Goal: Task Accomplishment & Management: Use online tool/utility

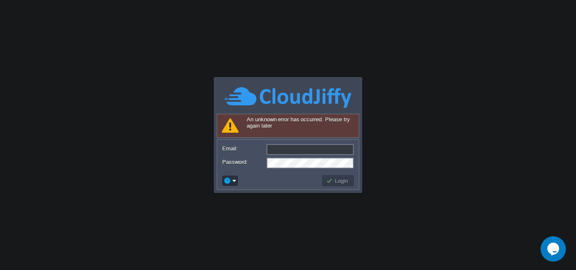
type input "[PERSON_NAME][EMAIL_ADDRESS][PERSON_NAME][DOMAIN_NAME]"
click at [336, 186] on td "Login" at bounding box center [338, 181] width 32 height 11
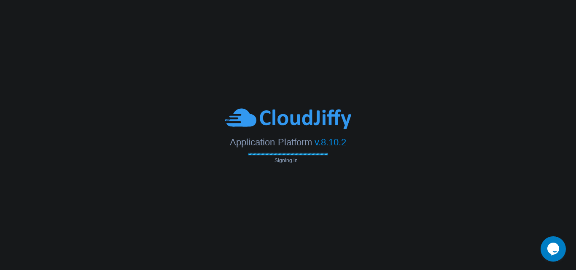
click at [392, 81] on body "Application Platform v.8.10.2 Signing in... An unknown error has occurred. Plea…" at bounding box center [288, 135] width 576 height 270
click at [267, 183] on body "Application Platform v.8.10.2 Connecting to the cloud... An unknown error has o…" at bounding box center [288, 135] width 576 height 270
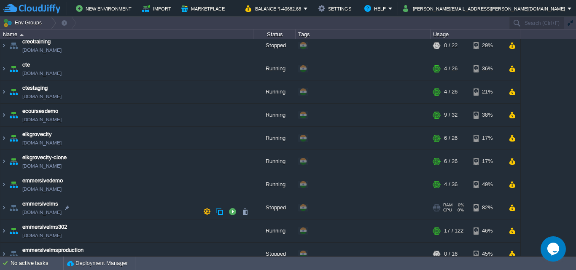
scroll to position [211, 0]
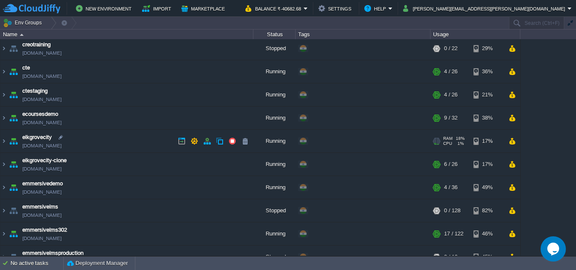
click at [108, 143] on td "elkgrovecity [DOMAIN_NAME]" at bounding box center [126, 141] width 253 height 23
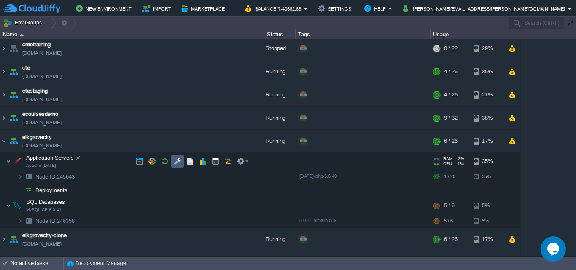
click at [176, 163] on button "button" at bounding box center [178, 162] width 8 height 8
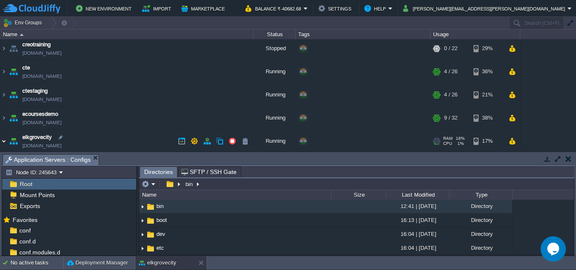
click at [3, 143] on img at bounding box center [3, 141] width 7 height 23
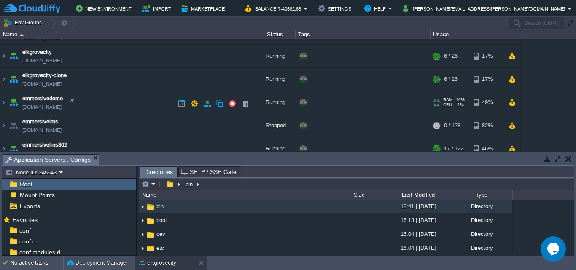
scroll to position [295, 0]
click at [554, 163] on td at bounding box center [558, 159] width 11 height 10
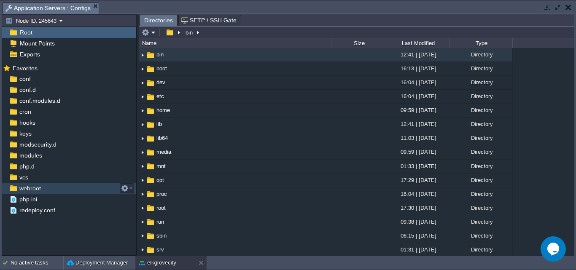
click at [55, 188] on div "webroot" at bounding box center [69, 188] width 134 height 11
